Goal: Information Seeking & Learning: Learn about a topic

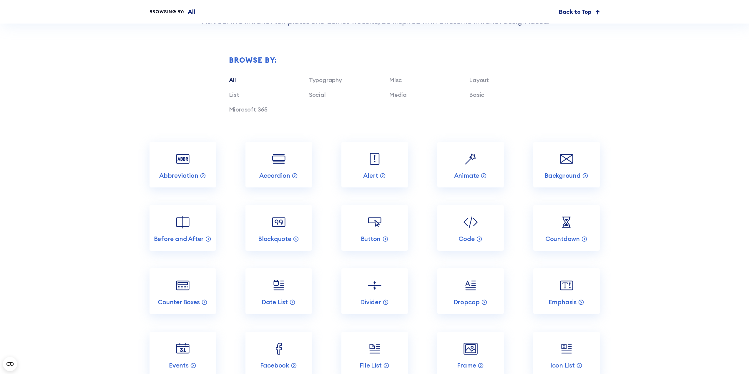
scroll to position [1971, 0]
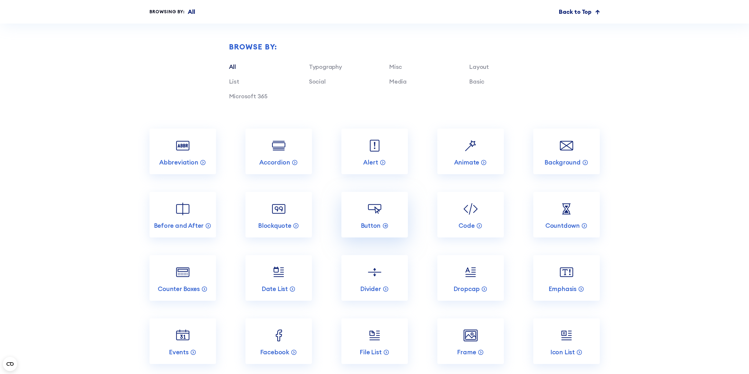
click at [379, 201] on img at bounding box center [375, 209] width 18 height 18
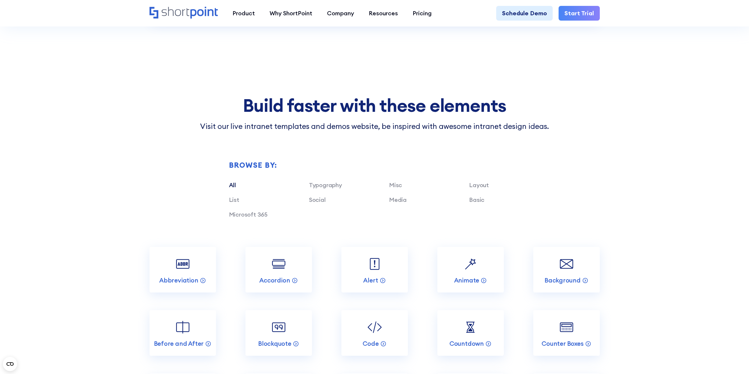
scroll to position [1706, 0]
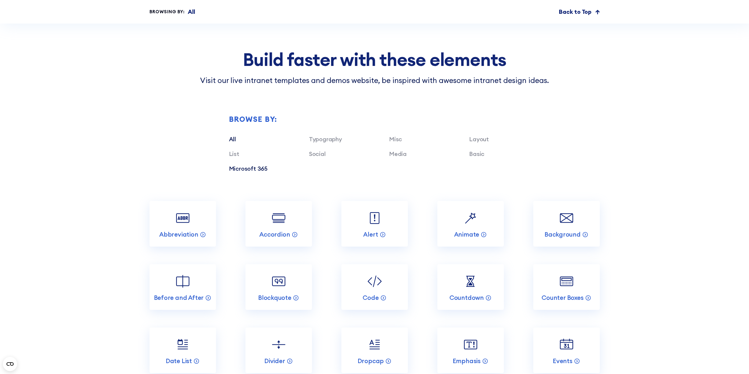
click at [249, 165] on link "Microsoft 365" at bounding box center [248, 168] width 39 height 7
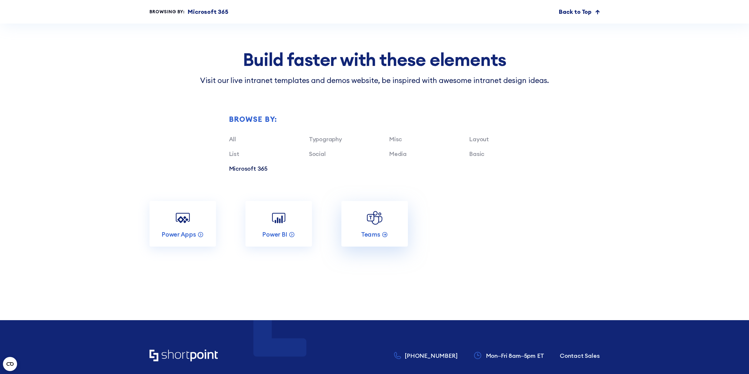
click at [372, 217] on img at bounding box center [375, 218] width 18 height 18
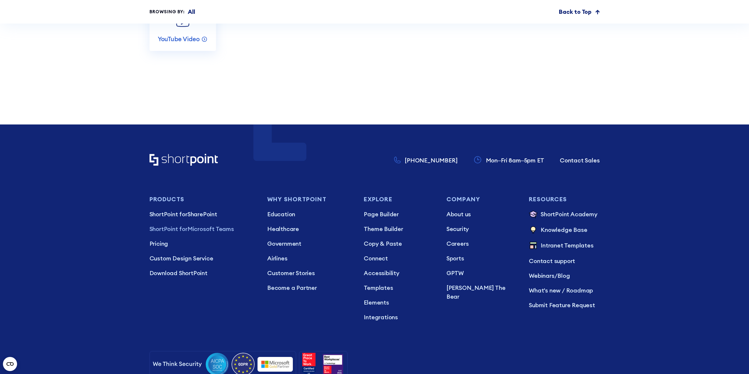
scroll to position [3608, 0]
click at [174, 166] on icon "Home" at bounding box center [183, 160] width 69 height 12
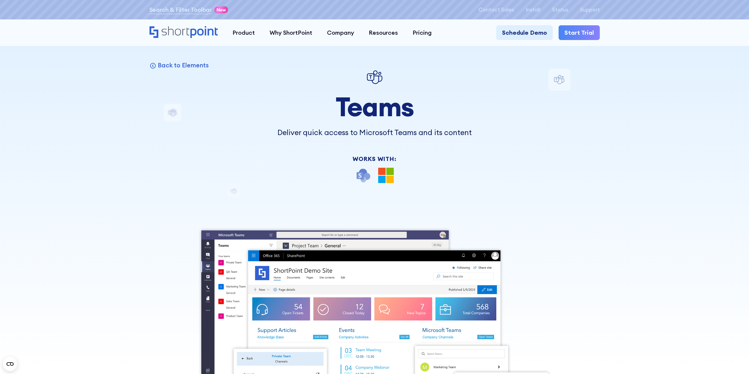
scroll to position [0, 0]
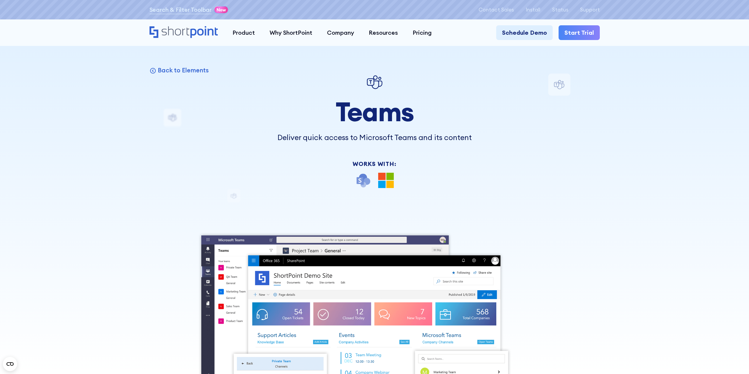
click at [176, 31] on icon "Home" at bounding box center [183, 32] width 69 height 12
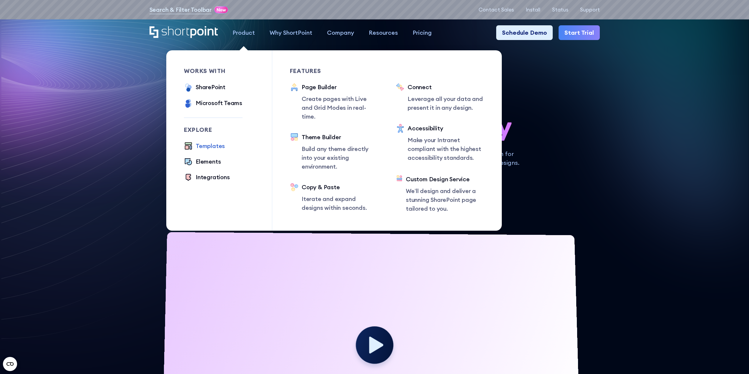
click at [214, 145] on div "Templates" at bounding box center [210, 145] width 29 height 9
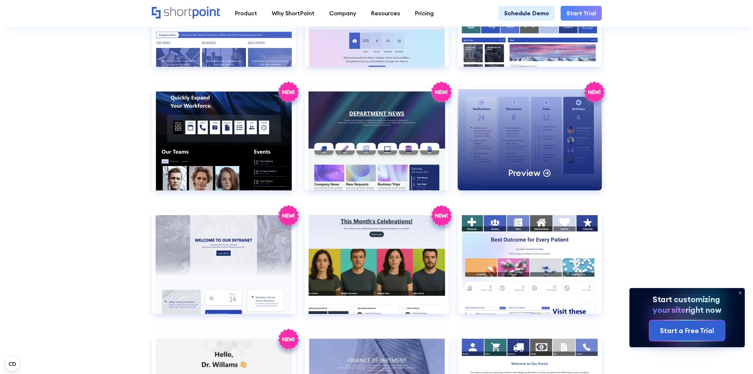
scroll to position [1000, 0]
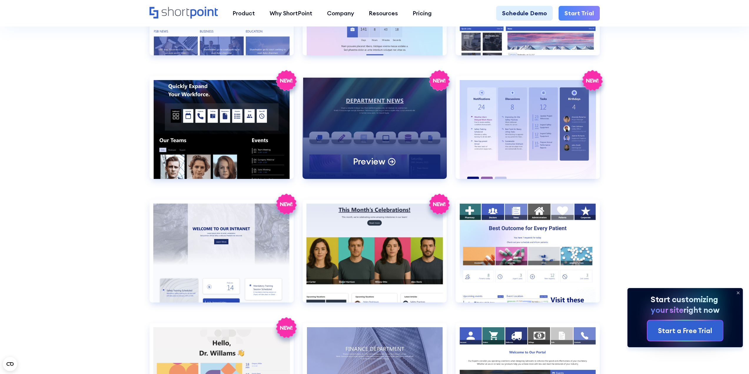
click at [379, 135] on div "Preview" at bounding box center [374, 127] width 144 height 103
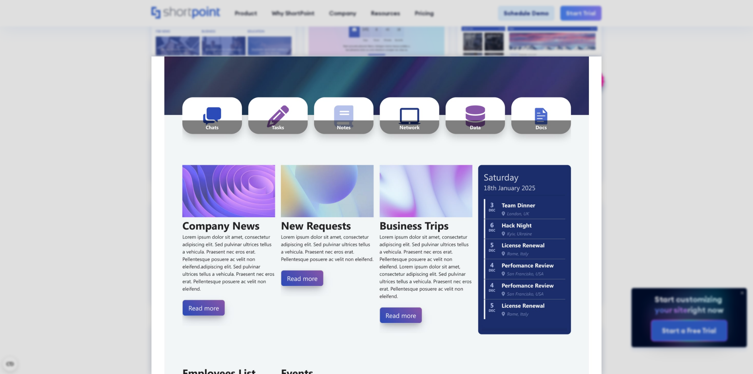
scroll to position [118, 0]
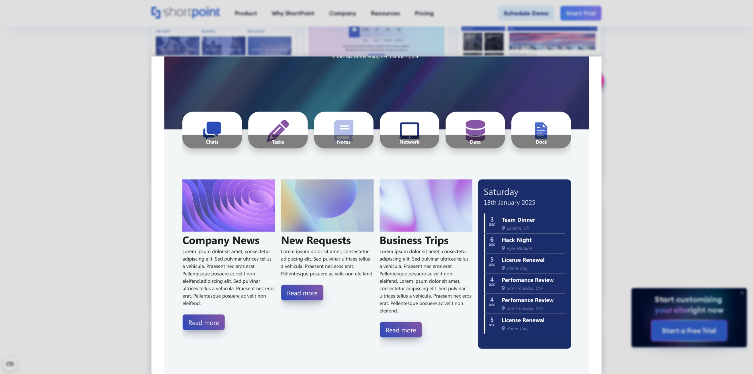
click at [224, 135] on img at bounding box center [376, 373] width 450 height 869
click at [274, 134] on img at bounding box center [376, 373] width 450 height 869
click at [311, 132] on img at bounding box center [376, 373] width 450 height 869
click at [400, 128] on img at bounding box center [376, 373] width 450 height 869
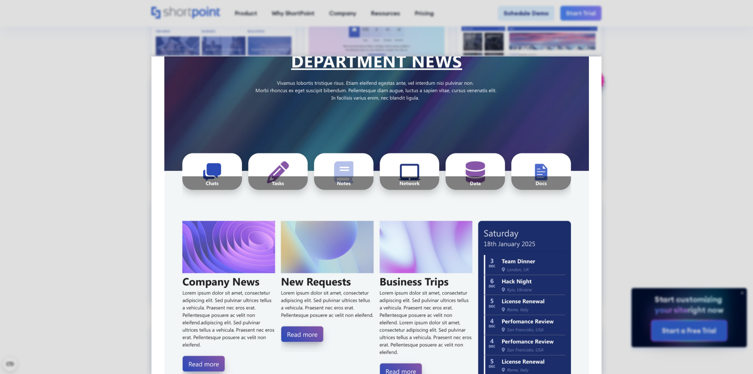
scroll to position [0, 0]
